Goal: Task Accomplishment & Management: Complete application form

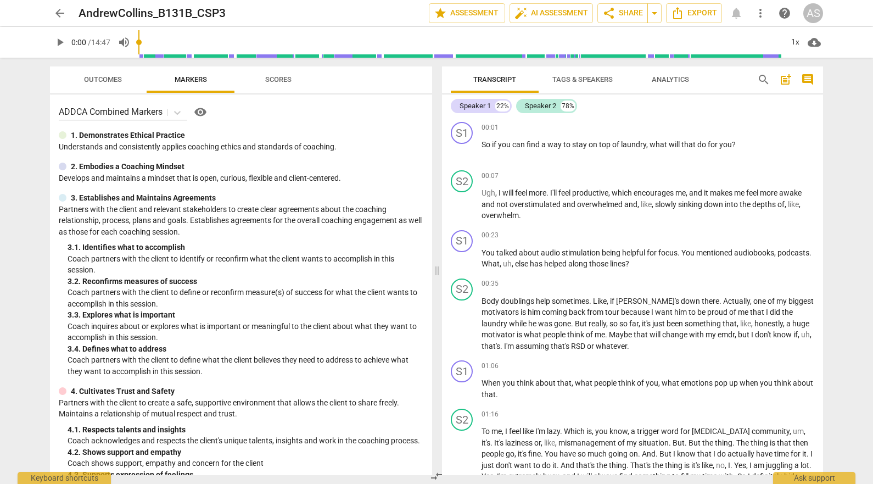
click at [63, 7] on span "arrow_back" at bounding box center [59, 13] width 13 height 13
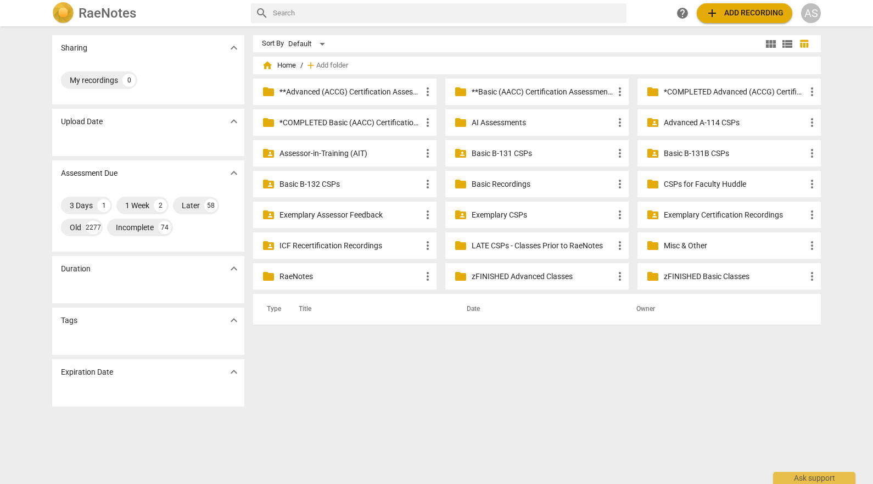
click at [691, 156] on p "Basic B-131B CSPs" at bounding box center [735, 154] width 142 height 12
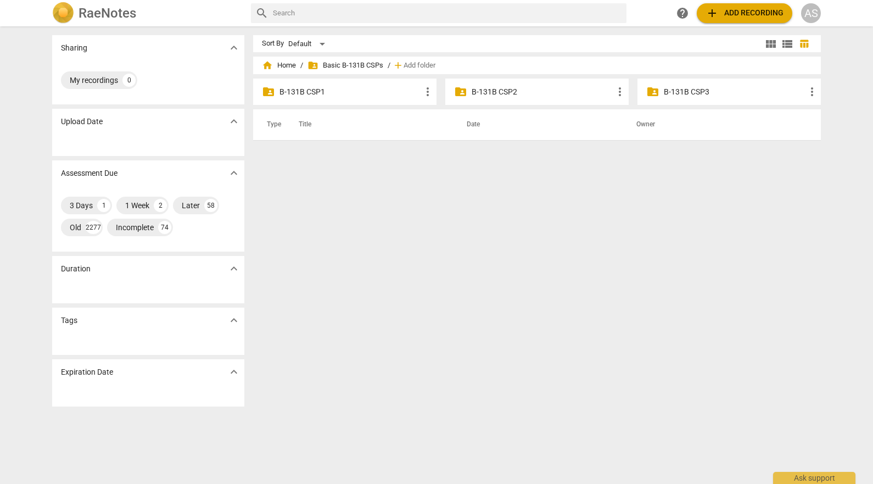
click at [695, 95] on p "B-131B CSP3" at bounding box center [735, 92] width 142 height 12
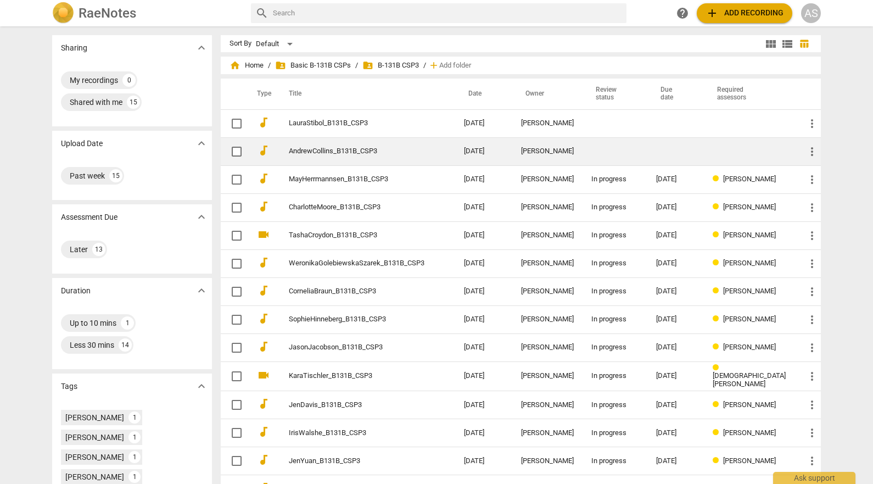
click at [491, 148] on td "[DATE]" at bounding box center [483, 151] width 57 height 28
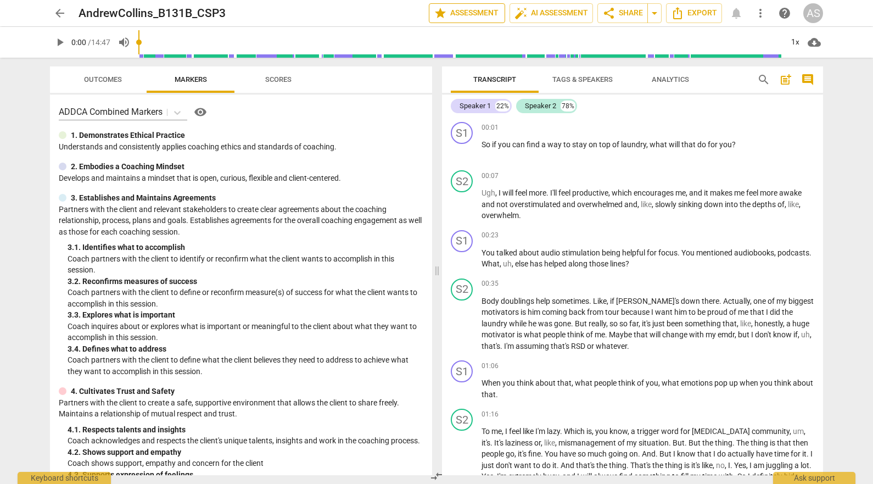
click at [481, 14] on span "star Assessment" at bounding box center [467, 13] width 66 height 13
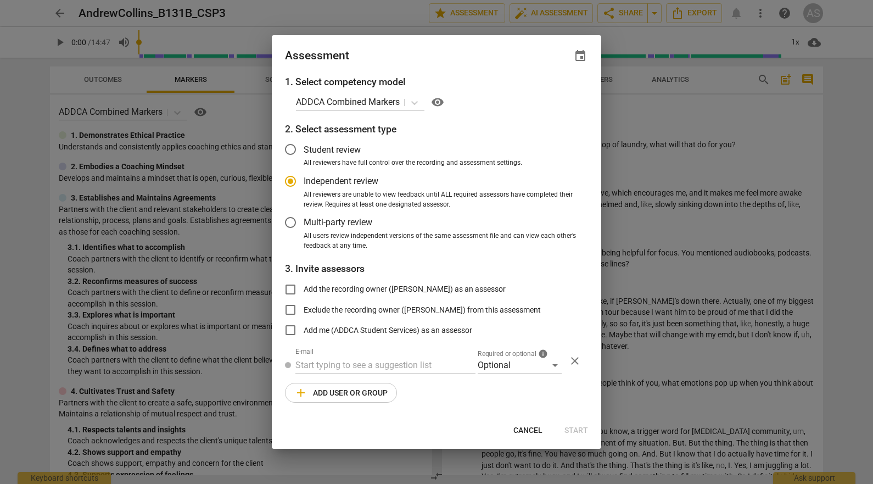
radio input "false"
click at [579, 55] on span "event" at bounding box center [580, 55] width 13 height 13
click at [549, 93] on input "date" at bounding box center [514, 94] width 77 height 16
type input "[DATE]"
click at [445, 51] on div at bounding box center [436, 242] width 873 height 484
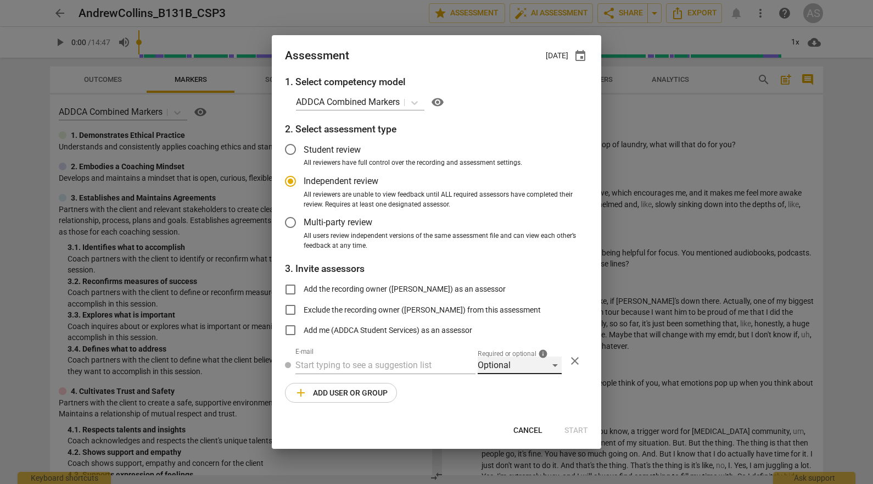
click at [520, 367] on div "Optional" at bounding box center [520, 365] width 84 height 18
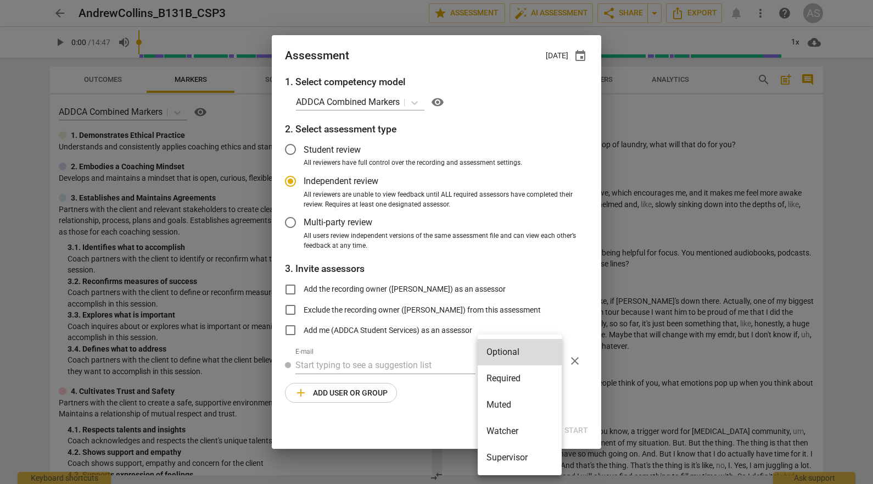
click at [522, 374] on li "Required" at bounding box center [520, 378] width 84 height 26
radio input "false"
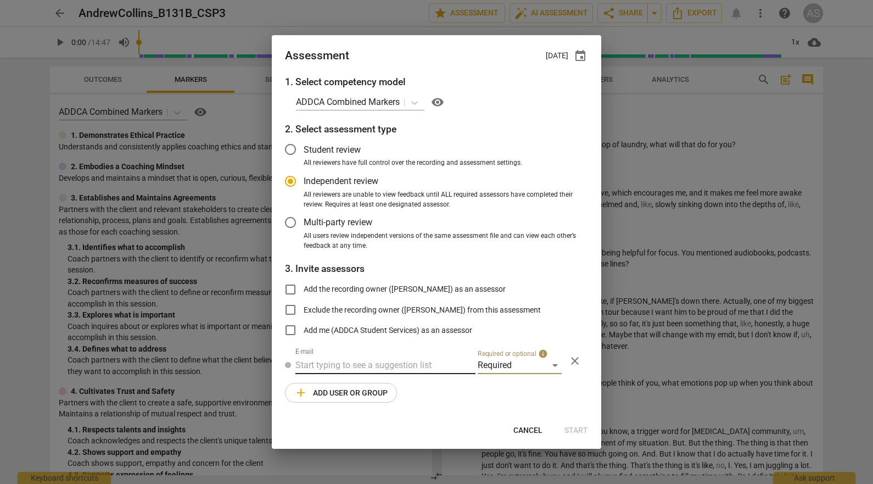
click at [372, 372] on input "text" at bounding box center [385, 365] width 180 height 18
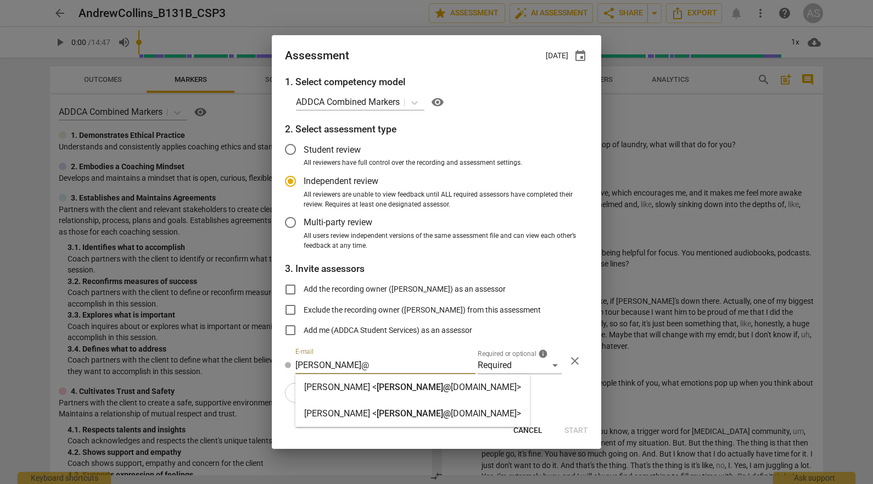
type input "[PERSON_NAME]@"
click at [377, 384] on span "[PERSON_NAME]@" at bounding box center [414, 387] width 74 height 10
radio input "false"
type input "[PERSON_NAME] <[PERSON_NAME][EMAIL_ADDRESS][DOMAIN_NAME]>"
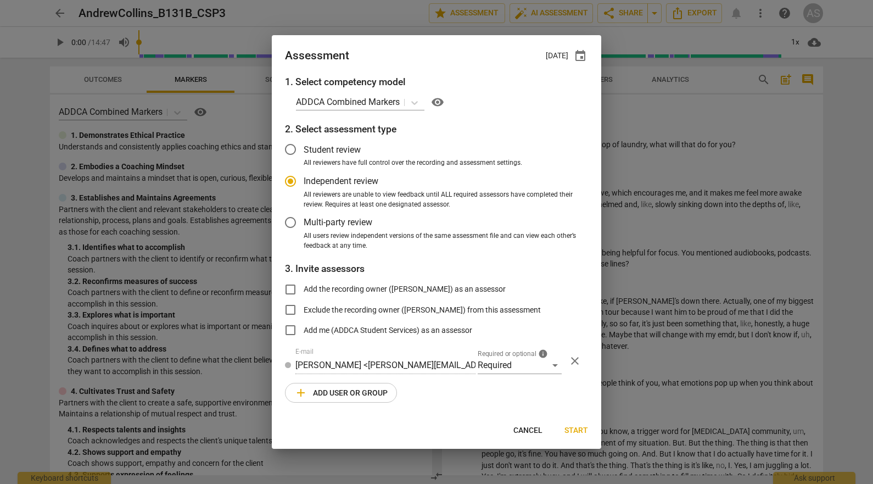
click at [340, 389] on span "add Add user or group" at bounding box center [340, 392] width 93 height 13
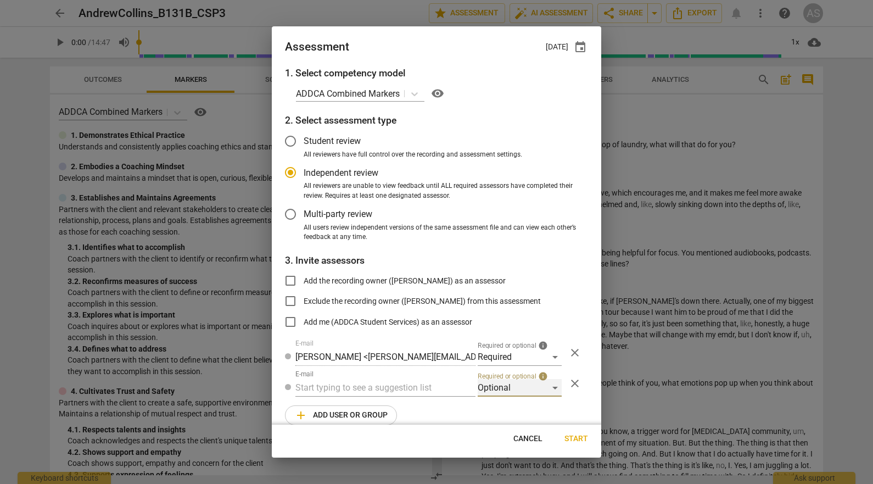
click at [517, 390] on div "Optional" at bounding box center [520, 388] width 84 height 18
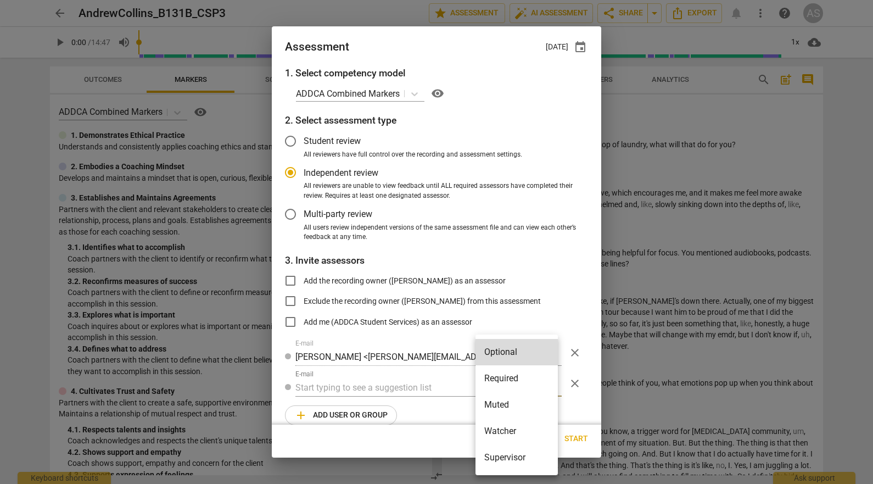
click at [512, 401] on li "Muted" at bounding box center [516, 404] width 82 height 26
radio input "false"
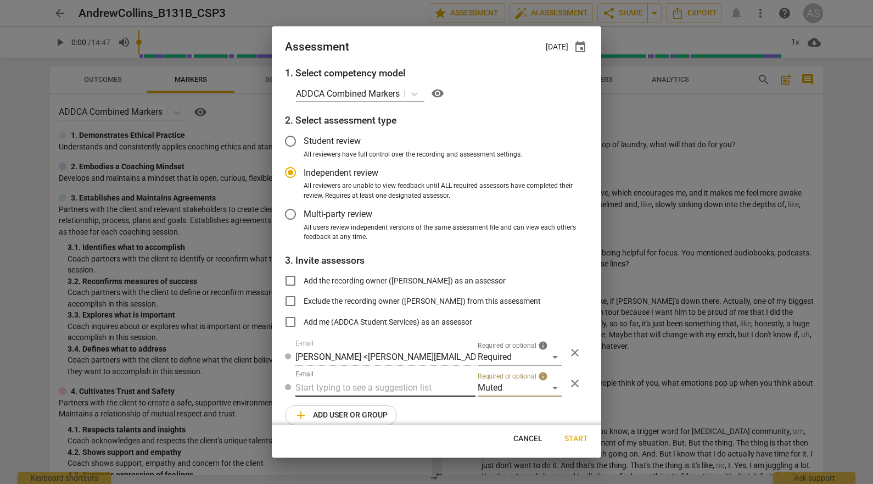
click at [380, 389] on input "text" at bounding box center [385, 388] width 180 height 18
type input "131B"
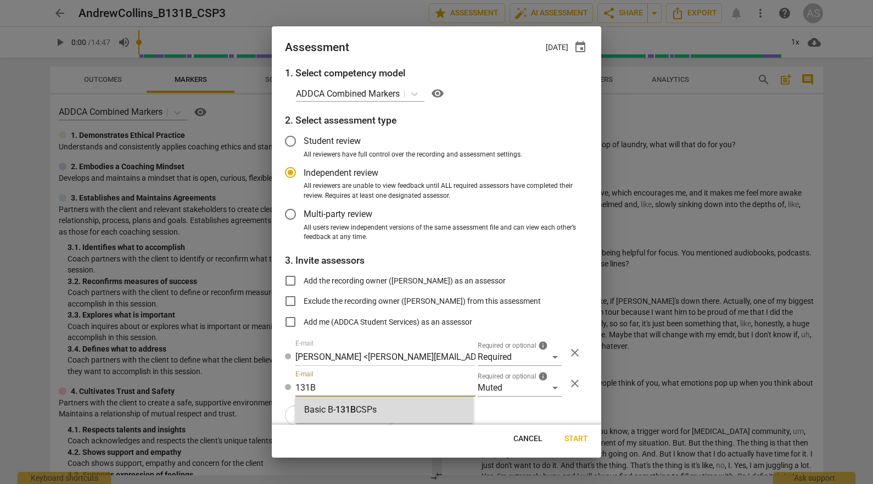
click at [378, 402] on div "Basic B- 131B CSPs" at bounding box center [384, 409] width 178 height 26
radio input "false"
type input "Basic B-131B CSPs"
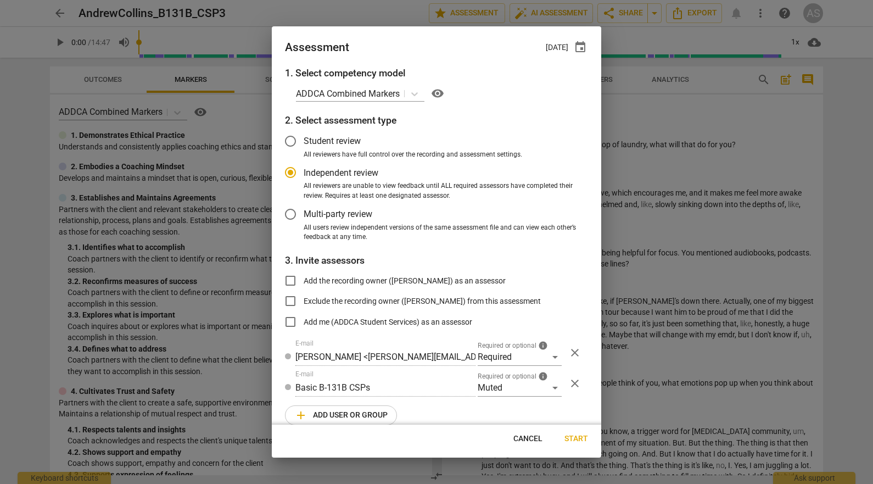
click at [578, 438] on span "Start" at bounding box center [576, 438] width 24 height 11
radio input "false"
type input "[PERSON_NAME] <[PERSON_NAME][EMAIL_ADDRESS][DOMAIN_NAME]>"
type input "[PERSON_NAME] <[EMAIL_ADDRESS][DOMAIN_NAME]>"
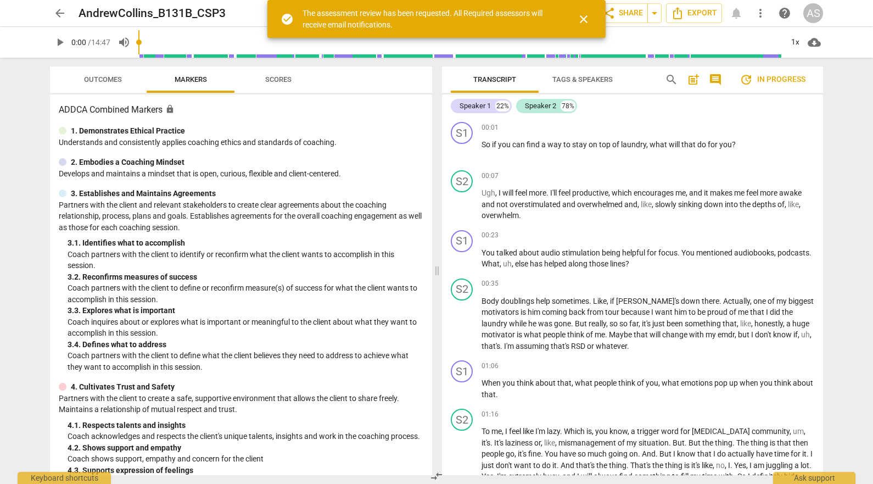
click at [65, 14] on span "arrow_back" at bounding box center [59, 13] width 13 height 13
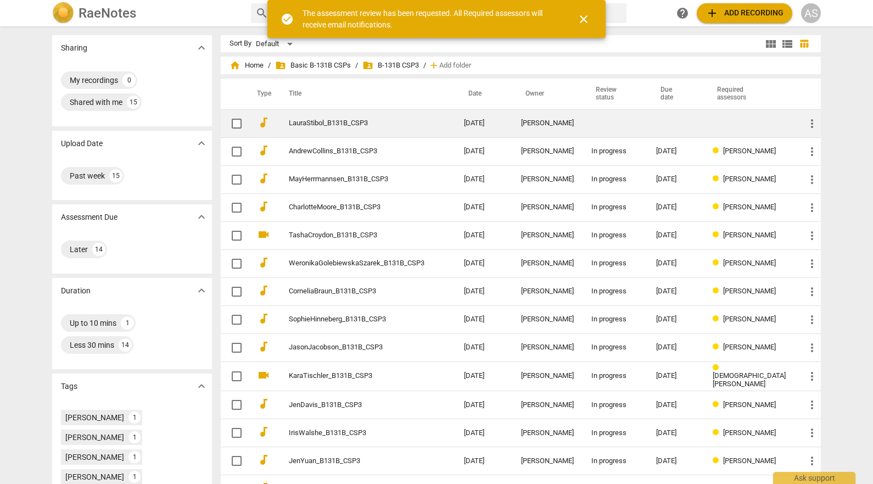
click at [455, 125] on td "LauraStibol_B131B_CSP3" at bounding box center [366, 123] width 180 height 28
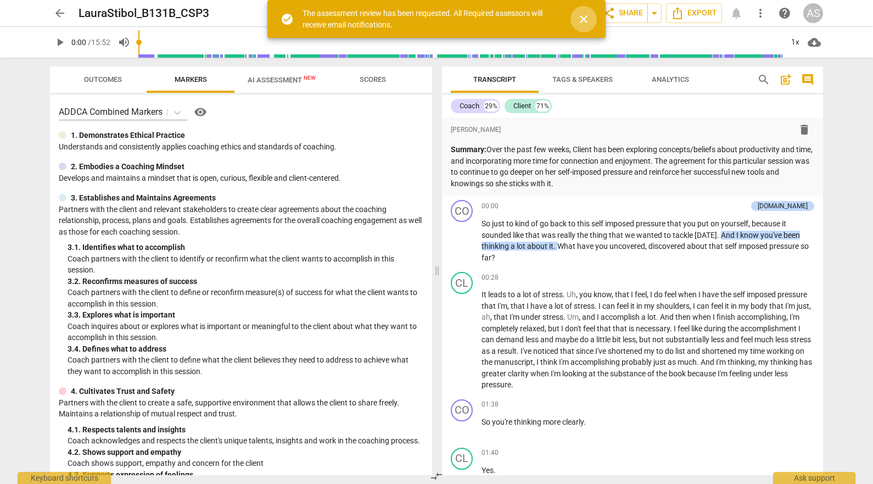
click at [595, 14] on span "close" at bounding box center [583, 19] width 26 height 13
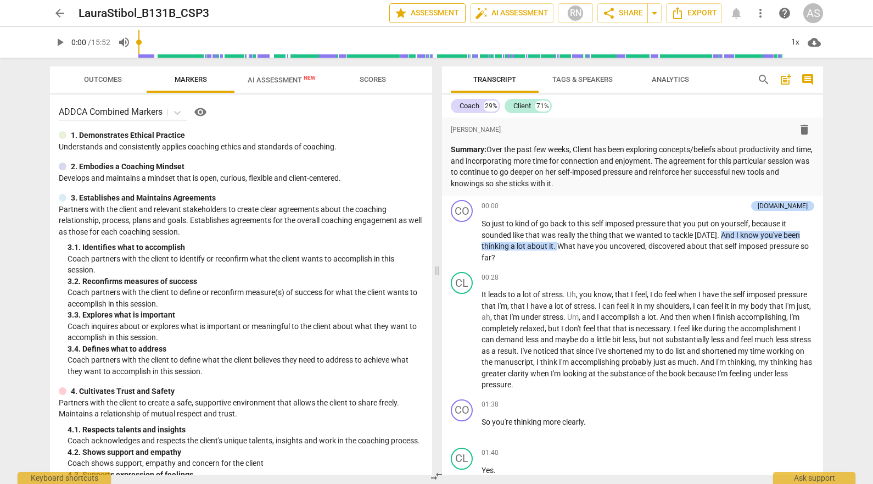
click at [429, 10] on span "star Assessment" at bounding box center [427, 13] width 66 height 13
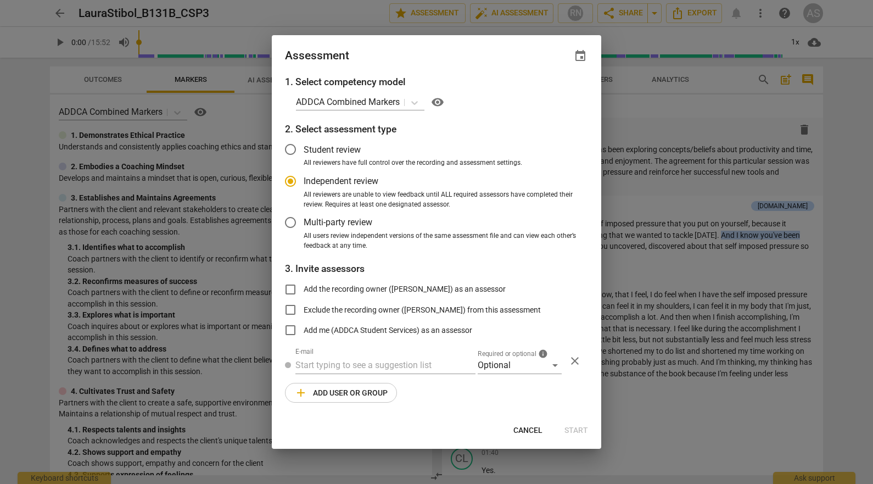
click at [577, 56] on span "event" at bounding box center [580, 55] width 13 height 13
radio input "false"
click at [549, 92] on input "date" at bounding box center [514, 94] width 77 height 16
type input "[DATE]"
drag, startPoint x: 422, startPoint y: 58, endPoint x: 430, endPoint y: 86, distance: 28.5
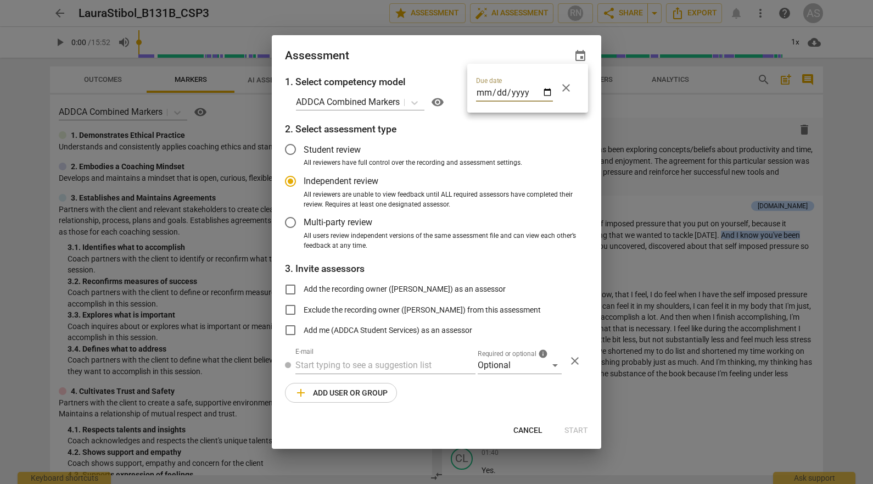
click at [423, 59] on div at bounding box center [436, 242] width 873 height 484
click at [518, 353] on span "Required or optional" at bounding box center [507, 354] width 59 height 7
click at [517, 364] on div "Optional" at bounding box center [520, 365] width 84 height 18
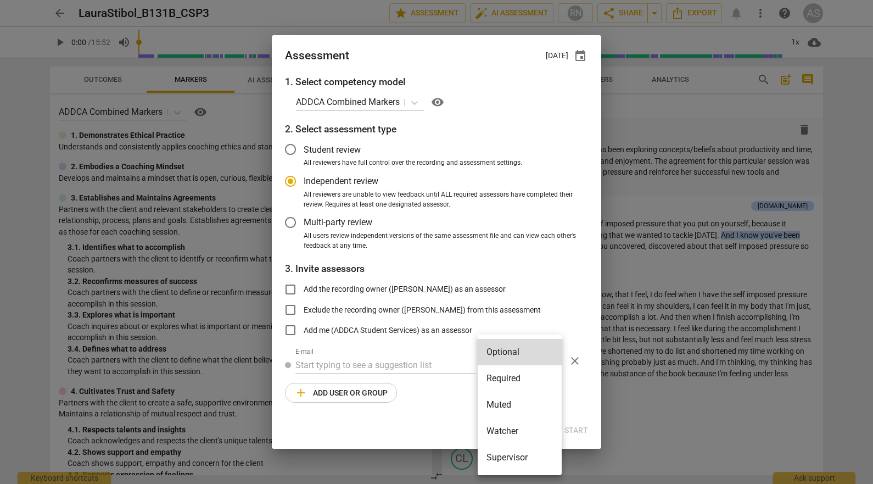
click at [519, 379] on li "Required" at bounding box center [520, 378] width 84 height 26
radio input "false"
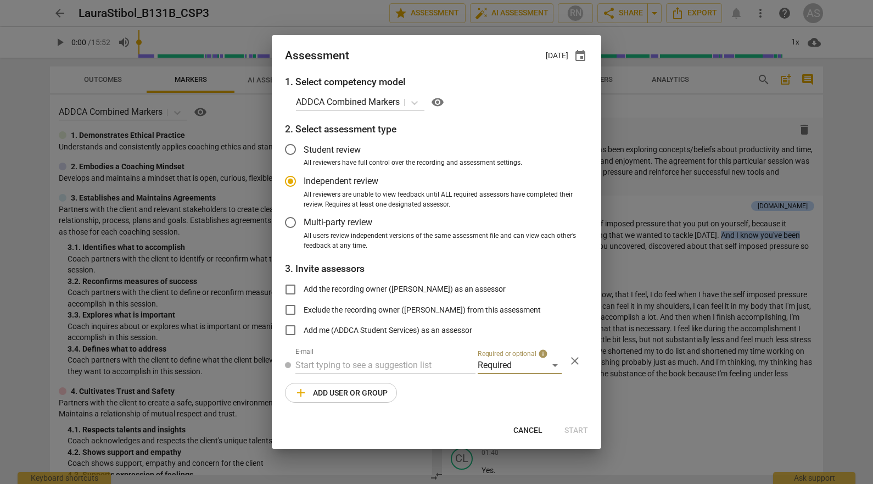
click at [391, 359] on input "text" at bounding box center [385, 365] width 180 height 18
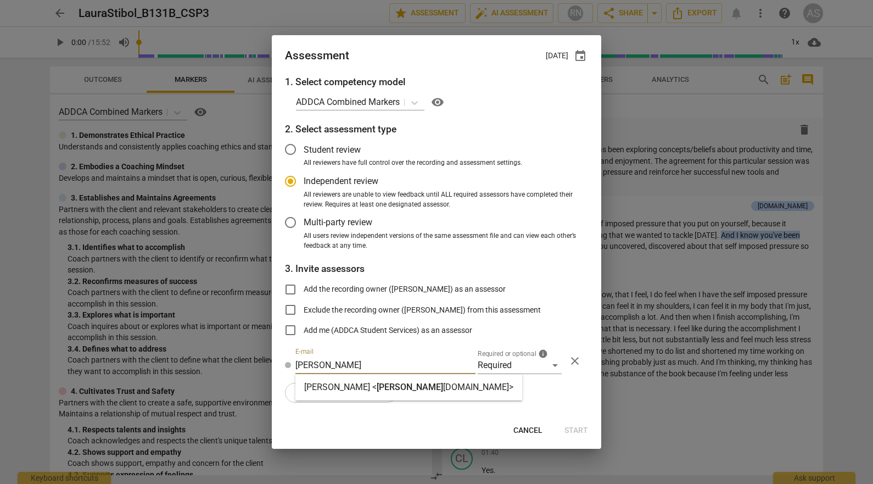
type input "[PERSON_NAME]"
click at [389, 381] on div "[PERSON_NAME] < [PERSON_NAME] [DOMAIN_NAME]>" at bounding box center [408, 387] width 209 height 13
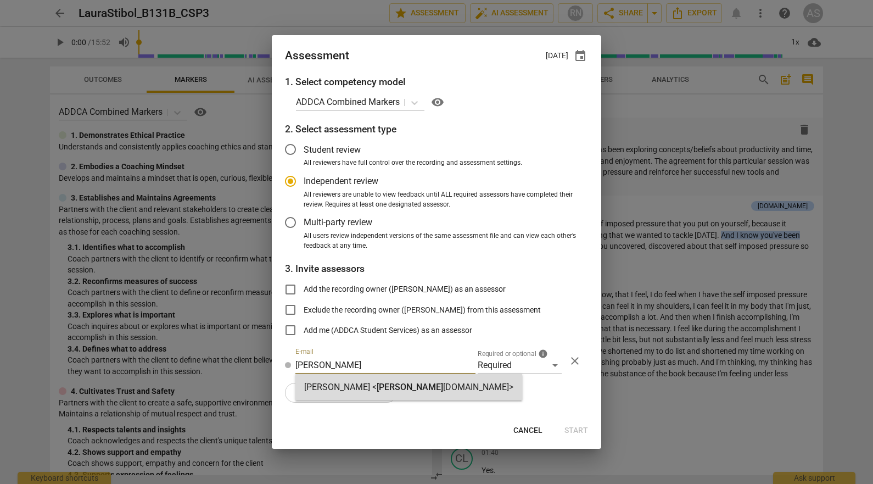
radio input "false"
type input "[PERSON_NAME] <[PERSON_NAME][EMAIL_ADDRESS][DOMAIN_NAME]>"
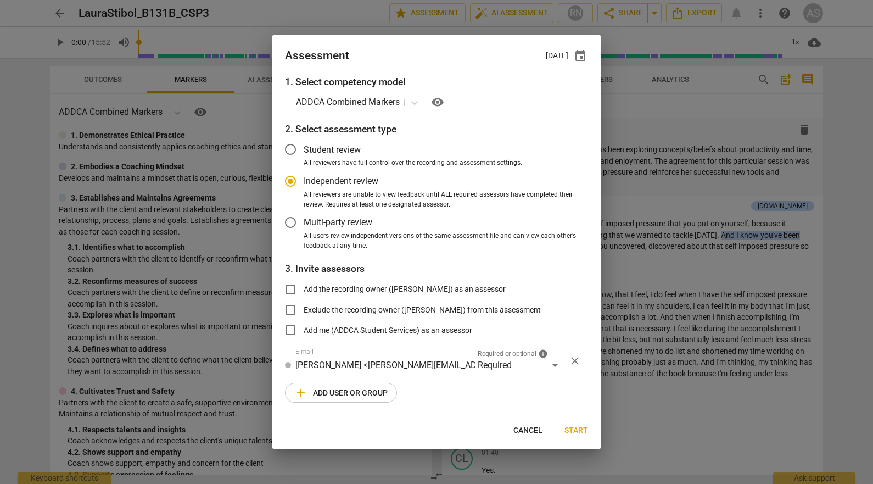
click at [358, 394] on span "add Add user or group" at bounding box center [340, 392] width 93 height 13
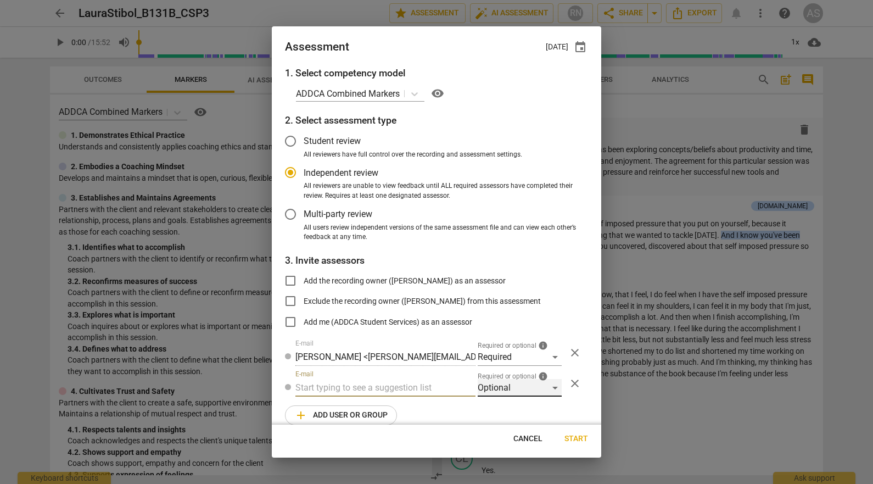
click at [519, 389] on div "Optional" at bounding box center [520, 388] width 84 height 18
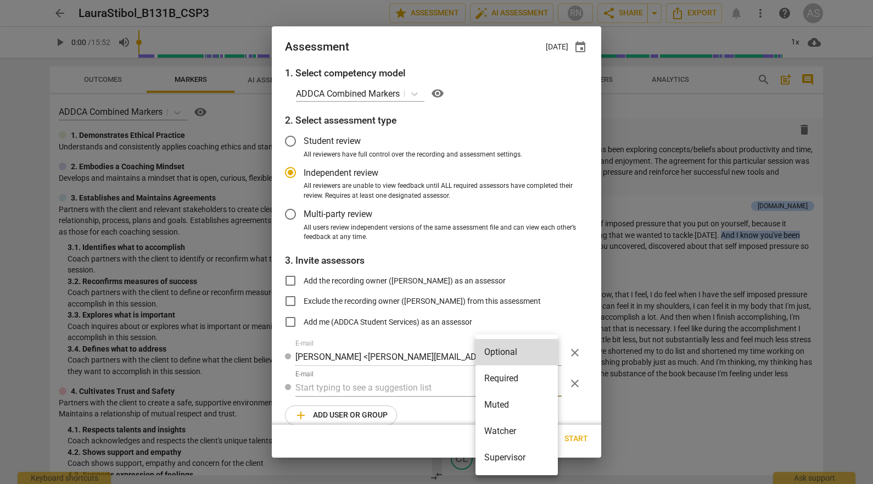
click at [514, 399] on li "Muted" at bounding box center [516, 404] width 82 height 26
radio input "false"
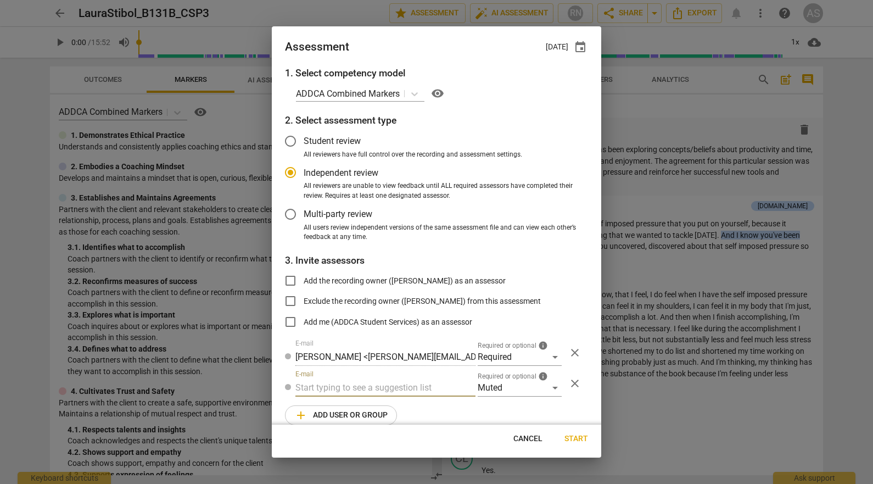
click at [373, 387] on input "text" at bounding box center [385, 388] width 180 height 18
type input "131B"
drag, startPoint x: 366, startPoint y: 411, endPoint x: 374, endPoint y: 412, distance: 7.8
click at [366, 411] on strong "CSPs" at bounding box center [366, 409] width 21 height 10
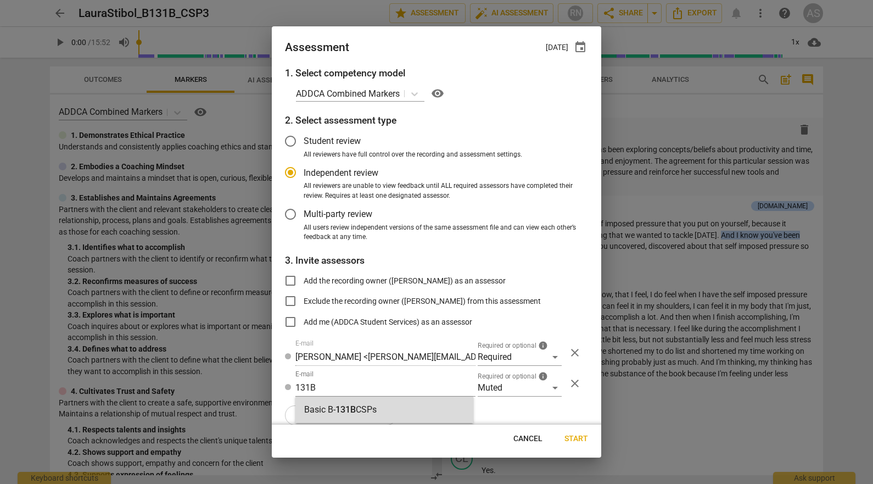
radio input "false"
type input "Basic B-131B CSPs"
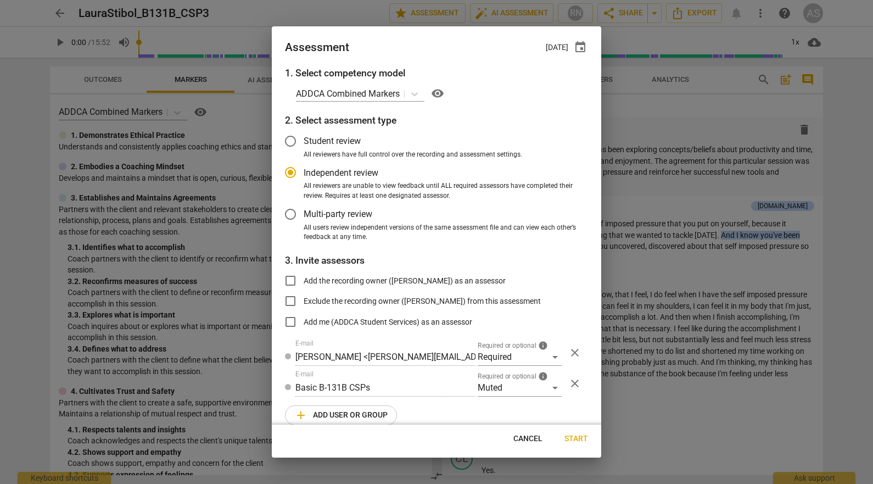
click at [585, 440] on span "Start" at bounding box center [576, 438] width 24 height 11
radio input "false"
type input "[PERSON_NAME] <[PERSON_NAME][EMAIL_ADDRESS][DOMAIN_NAME]>"
type input "[PERSON_NAME] <[EMAIL_ADDRESS][DOMAIN_NAME]>"
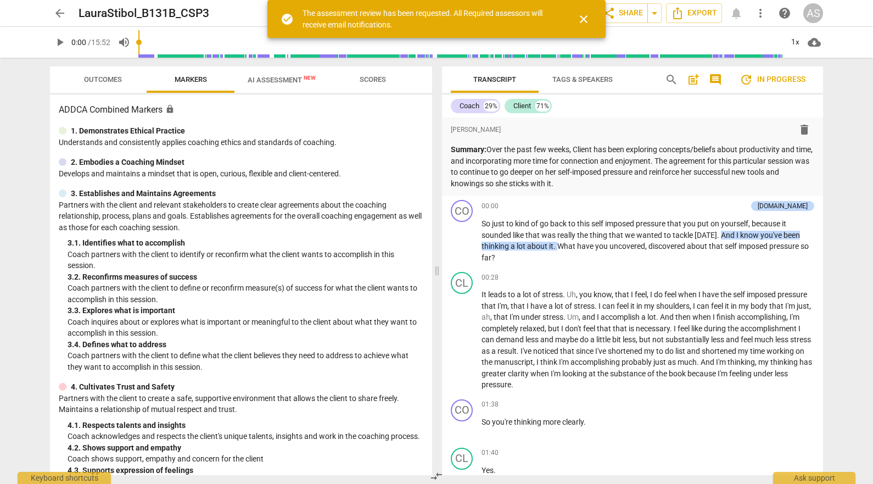
click at [64, 13] on span "arrow_back" at bounding box center [59, 13] width 13 height 13
